Goal: Information Seeking & Learning: Learn about a topic

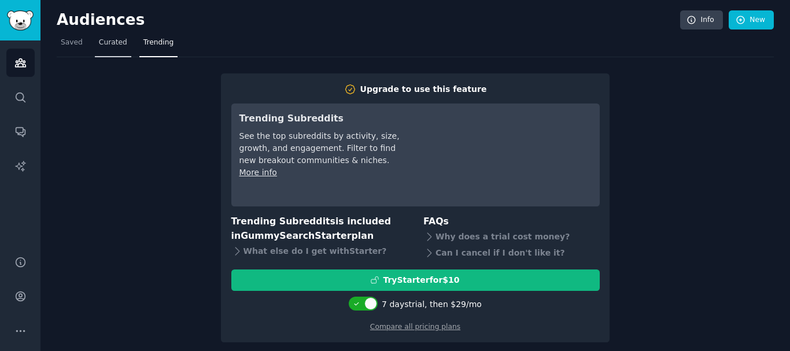
click at [105, 40] on span "Curated" at bounding box center [113, 43] width 28 height 10
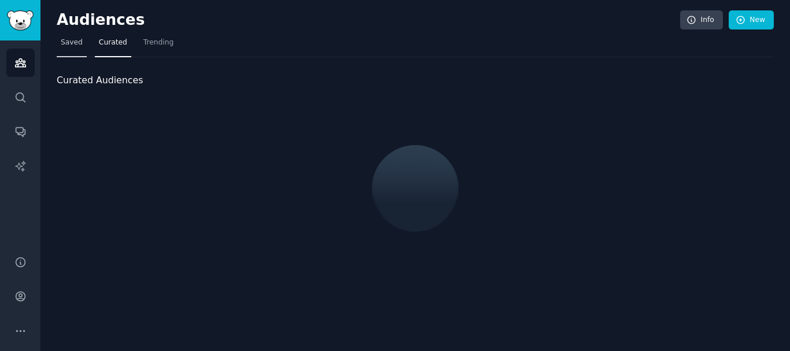
click at [75, 40] on span "Saved" at bounding box center [72, 43] width 22 height 10
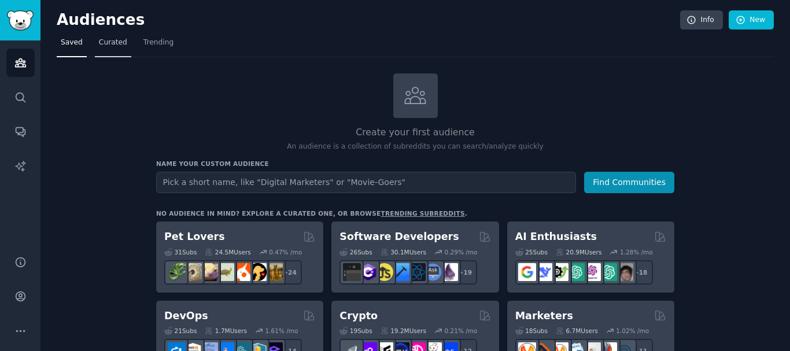
click at [116, 45] on span "Curated" at bounding box center [113, 43] width 28 height 10
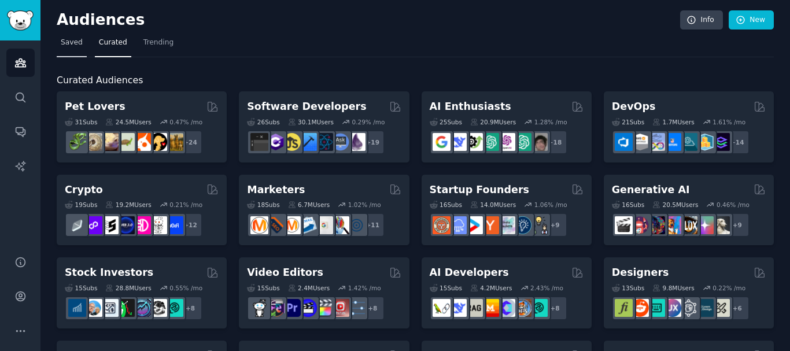
click at [71, 41] on span "Saved" at bounding box center [72, 43] width 22 height 10
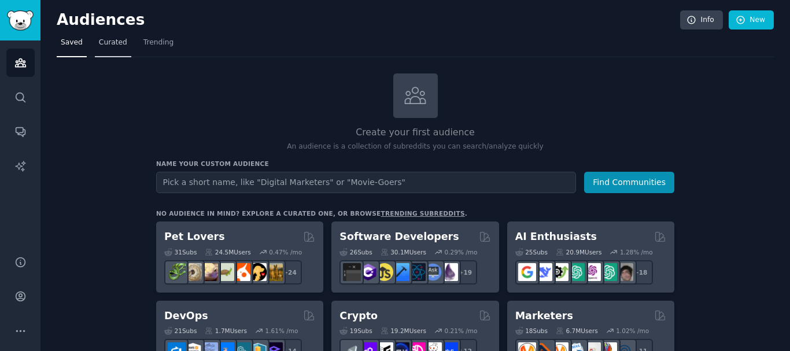
click at [115, 43] on span "Curated" at bounding box center [113, 43] width 28 height 10
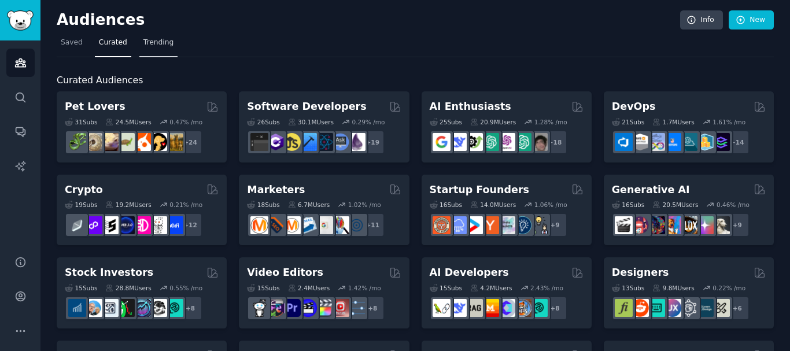
click at [154, 42] on span "Trending" at bounding box center [158, 43] width 30 height 10
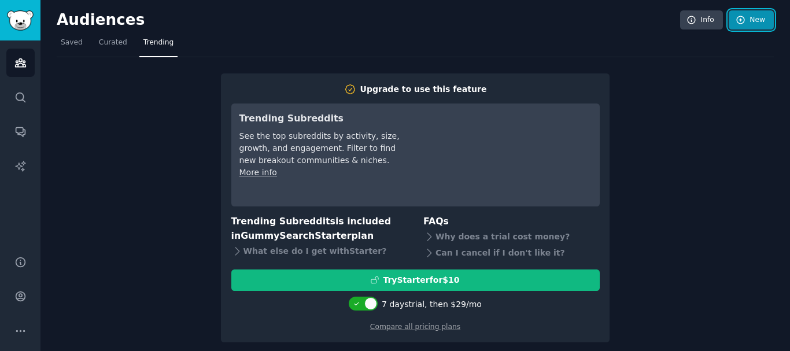
click at [757, 20] on link "New" at bounding box center [750, 20] width 45 height 20
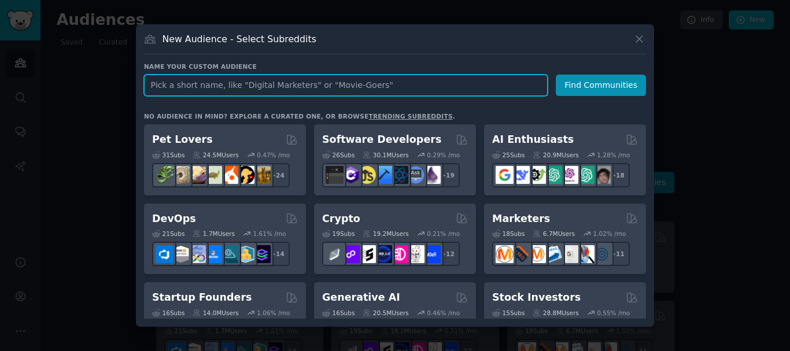
click at [188, 88] on input "text" at bounding box center [346, 85] width 404 height 21
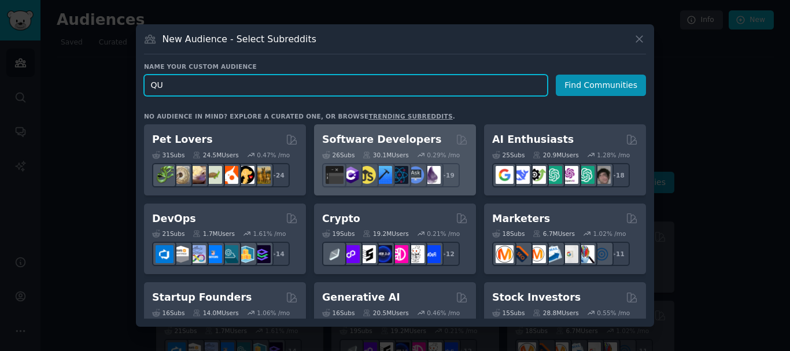
type input "Q"
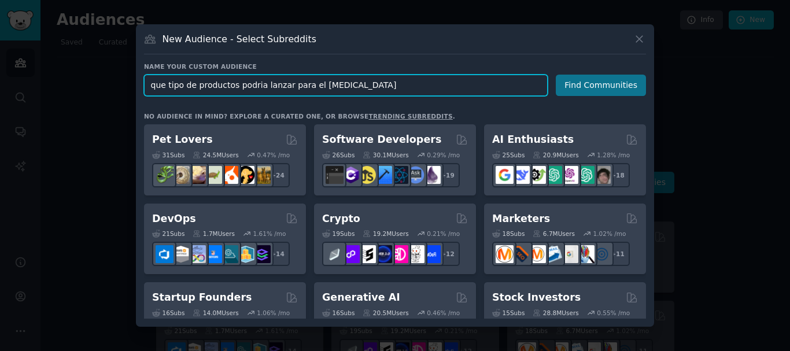
type input "que tipo de productos podria lanzar para el [MEDICAL_DATA]"
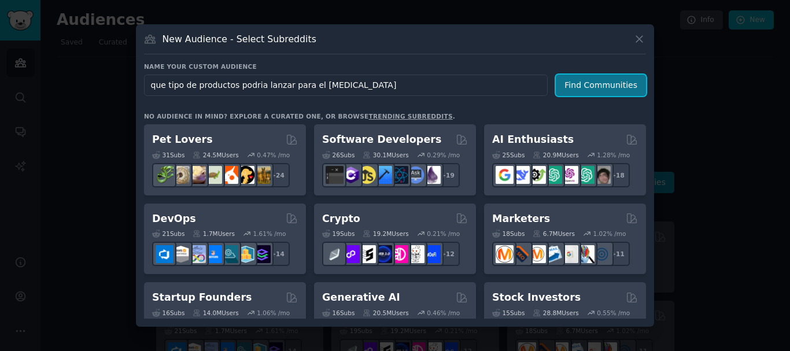
click at [609, 83] on button "Find Communities" at bounding box center [601, 85] width 90 height 21
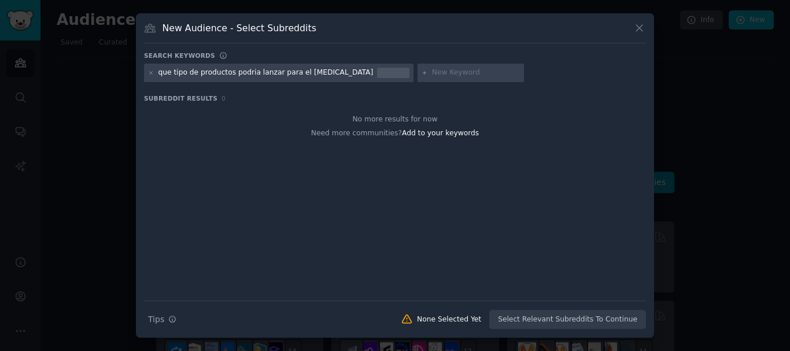
click at [550, 66] on div "que tipo de productos podria lanzar para el [MEDICAL_DATA]" at bounding box center [395, 75] width 502 height 23
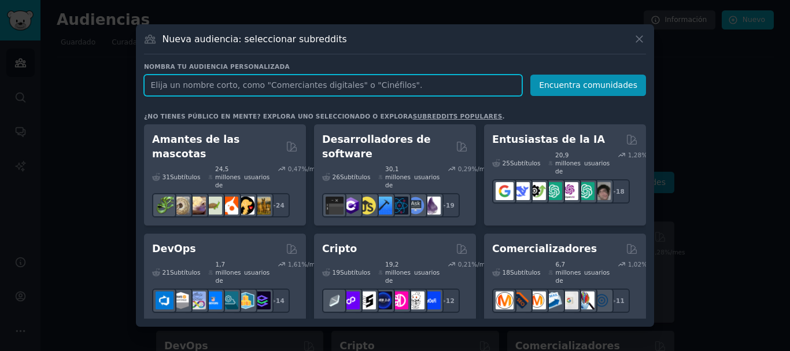
click at [200, 86] on input "text" at bounding box center [333, 85] width 378 height 21
click at [210, 89] on input "text" at bounding box center [333, 85] width 378 height 21
type input "productos para [MEDICAL_DATA]"
click button "Encuentra comunidades" at bounding box center [588, 85] width 116 height 21
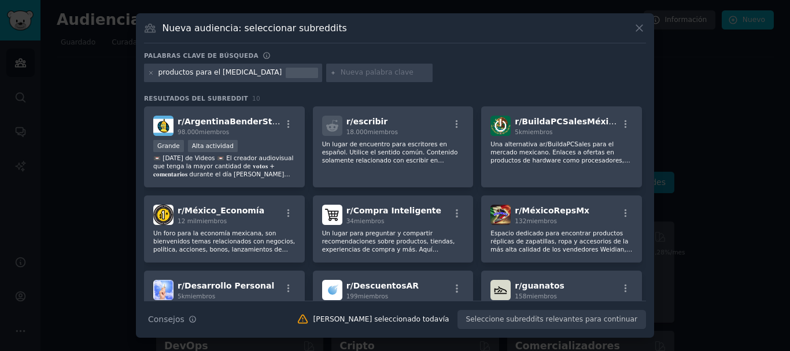
drag, startPoint x: 520, startPoint y: 202, endPoint x: 452, endPoint y: 54, distance: 163.3
click at [452, 54] on div "Palabras clave de búsqueda" at bounding box center [395, 57] width 502 height 12
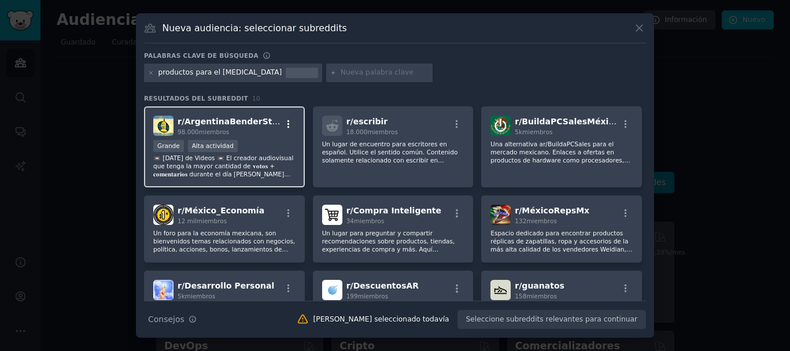
click at [284, 119] on icon "button" at bounding box center [288, 124] width 10 height 10
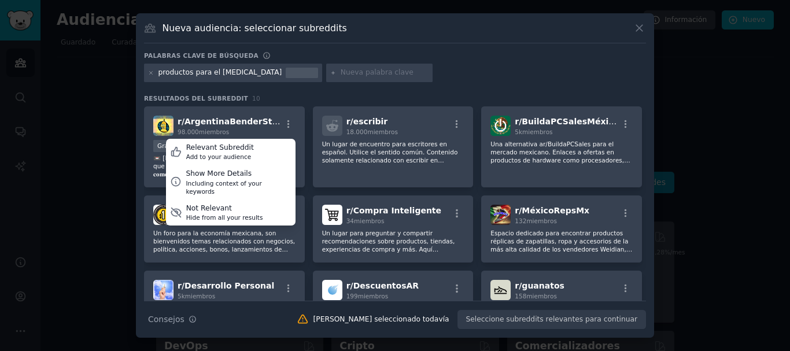
click at [383, 93] on div "Palabras clave de búsqueda productos para el [MEDICAL_DATA] Resultados del subr…" at bounding box center [395, 190] width 502 height 278
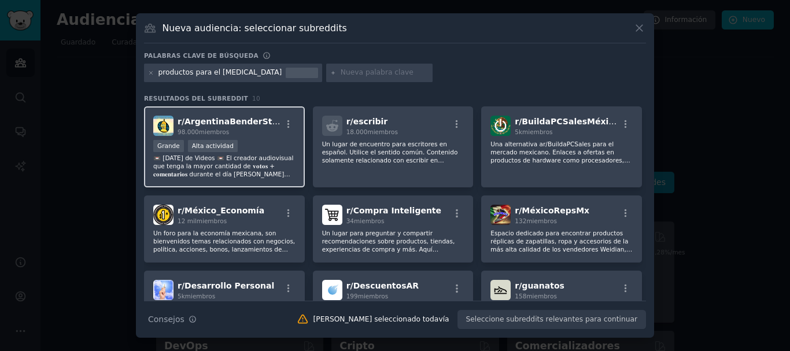
drag, startPoint x: 195, startPoint y: 122, endPoint x: 276, endPoint y: 126, distance: 81.0
click at [195, 122] on font "ArgentinaBenderStyle" at bounding box center [234, 121] width 101 height 9
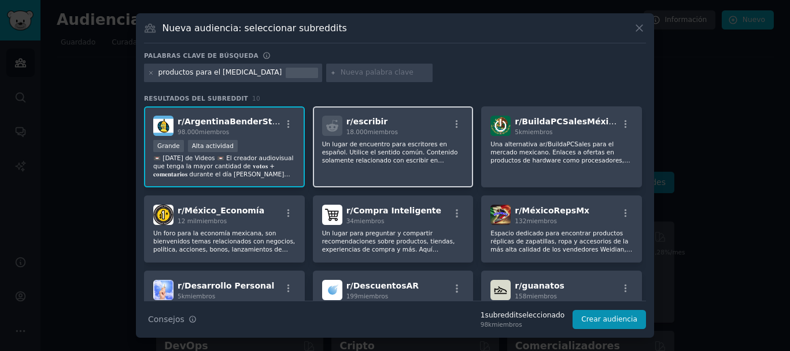
click at [374, 135] on font "miembros" at bounding box center [382, 131] width 30 height 7
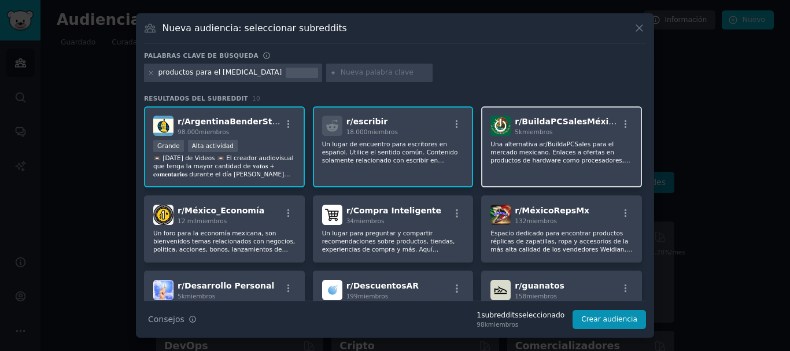
click at [539, 123] on font "BuildaPCSalesMéxico" at bounding box center [569, 121] width 97 height 9
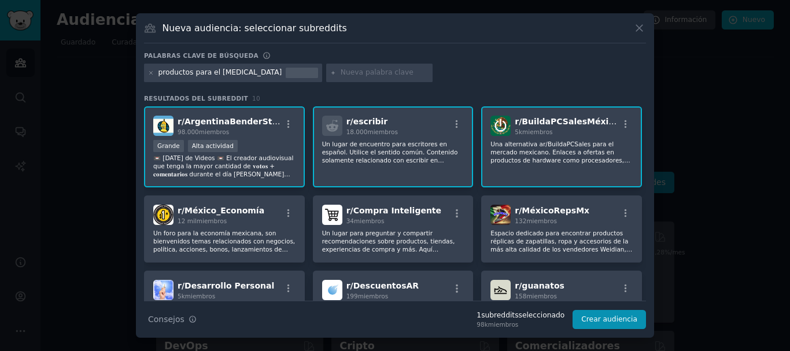
click at [526, 138] on div "r/ BuildaPCSalesMéxico 5k miembros Una alternativa ar/BuildaPCSales para el mer…" at bounding box center [561, 147] width 161 height 82
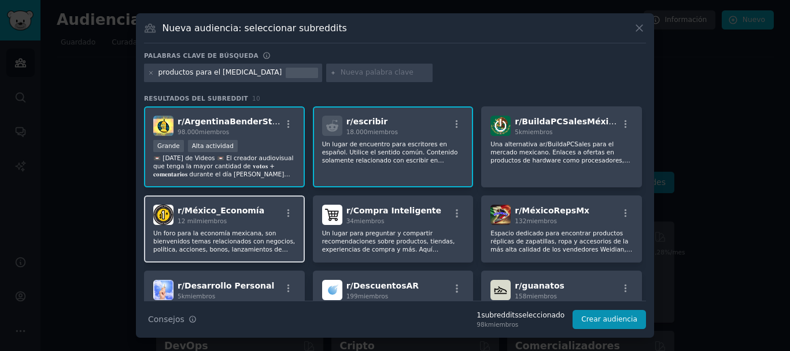
click at [231, 214] on font "México_Economía" at bounding box center [224, 210] width 80 height 9
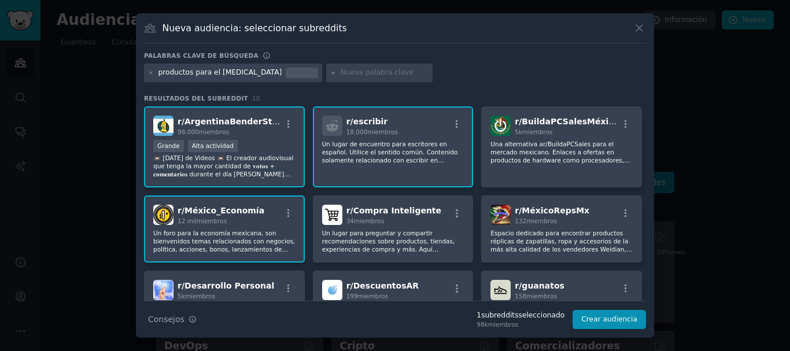
click at [434, 155] on font "Un lugar de encuentro para escritores en español. Utilice el sentido común. Con…" at bounding box center [390, 155] width 136 height 31
click at [281, 220] on div at bounding box center [288, 215] width 14 height 14
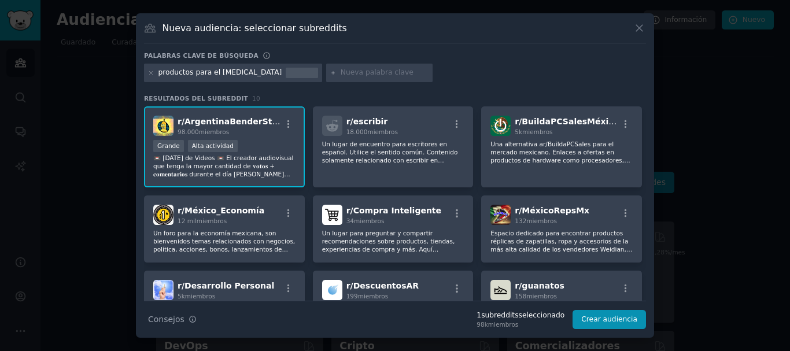
click at [294, 148] on div "r/ ArgentinaBenderStyle 98.000 miembros >= percentil 80 para envíos/día Grande …" at bounding box center [224, 147] width 161 height 82
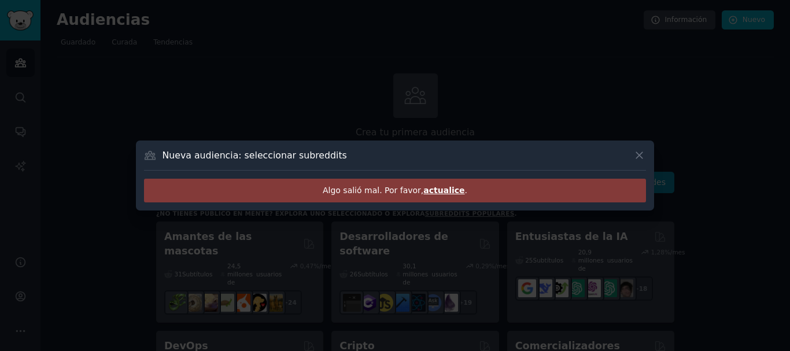
click at [445, 190] on font "actualice" at bounding box center [443, 190] width 41 height 9
